Goal: Task Accomplishment & Management: Complete application form

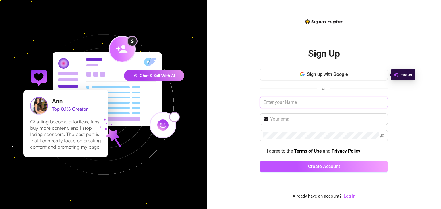
click at [276, 102] on input "text" at bounding box center [324, 102] width 128 height 11
click at [279, 104] on input "text" at bounding box center [324, 102] width 128 height 11
type input "[PERSON_NAME]"
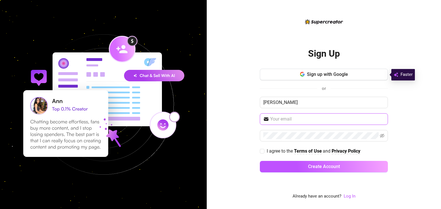
click at [284, 118] on input "text" at bounding box center [327, 119] width 114 height 7
type input "[EMAIL_ADDRESS][DOMAIN_NAME]"
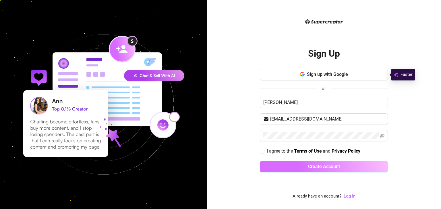
click at [320, 165] on span "Create Account" at bounding box center [324, 166] width 32 height 5
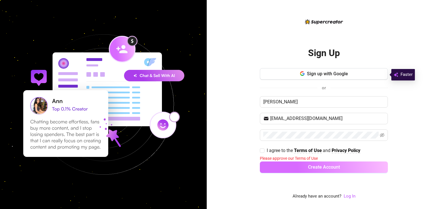
click at [320, 165] on span "Create Account" at bounding box center [324, 167] width 32 height 5
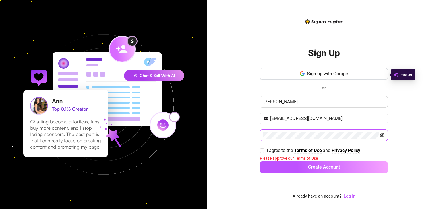
click at [383, 137] on icon "eye-invisible" at bounding box center [382, 135] width 5 height 5
click at [262, 150] on input "I agree to the Terms of Use and Privacy Policy" at bounding box center [262, 151] width 4 height 4
checkbox input "true"
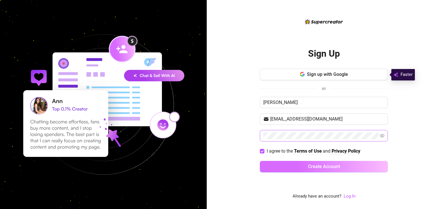
click at [309, 163] on button "Create Account" at bounding box center [324, 166] width 128 height 11
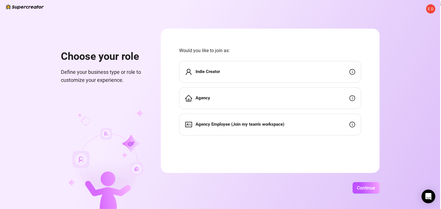
click at [287, 103] on div "Agency" at bounding box center [270, 98] width 182 height 22
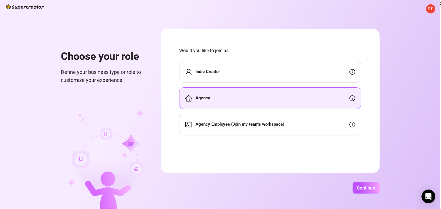
click at [320, 104] on div "Agency" at bounding box center [270, 98] width 182 height 22
click at [367, 189] on span "Continue" at bounding box center [366, 188] width 18 height 5
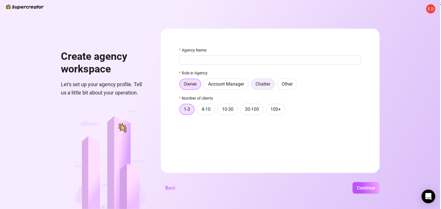
click at [264, 84] on span "Chatter" at bounding box center [262, 83] width 15 height 5
click at [252, 86] on input "Chatter" at bounding box center [252, 86] width 0 height 0
click at [366, 189] on span "Continue" at bounding box center [366, 188] width 18 height 5
